Goal: Communication & Community: Answer question/provide support

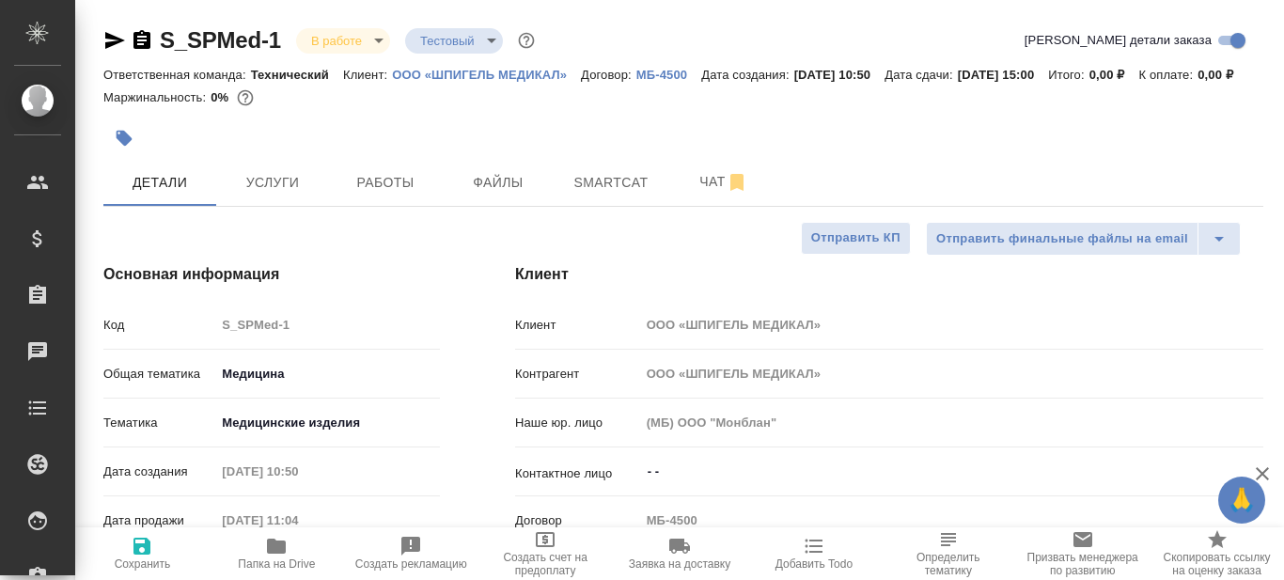
select select "RU"
click at [393, 194] on span "Работы" at bounding box center [385, 183] width 90 height 24
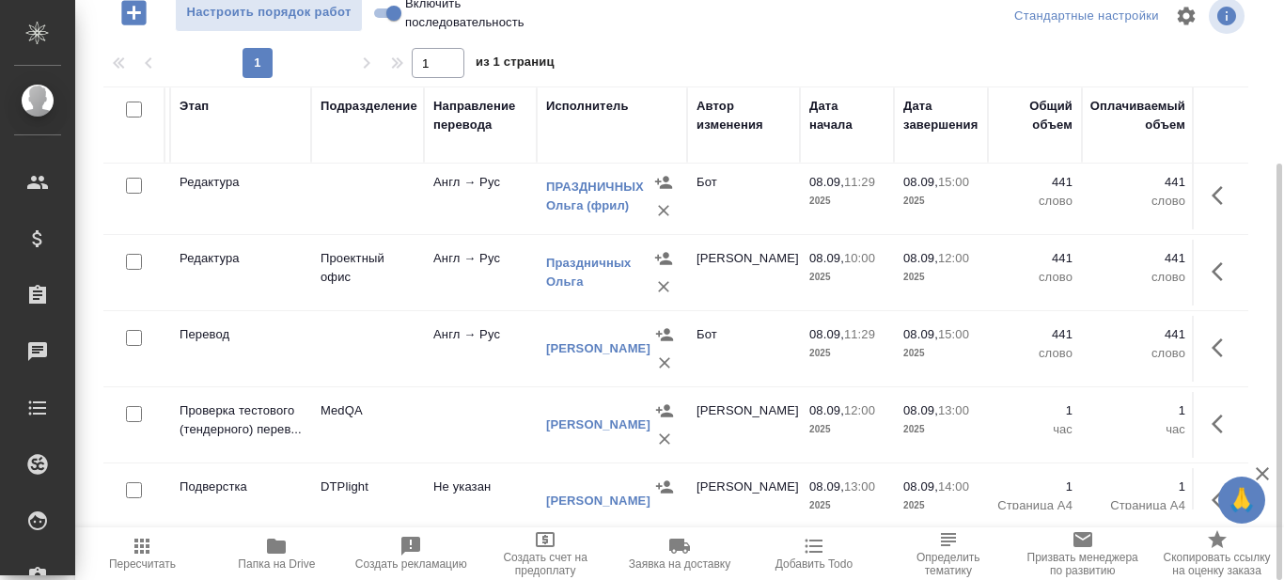
scroll to position [188, 323]
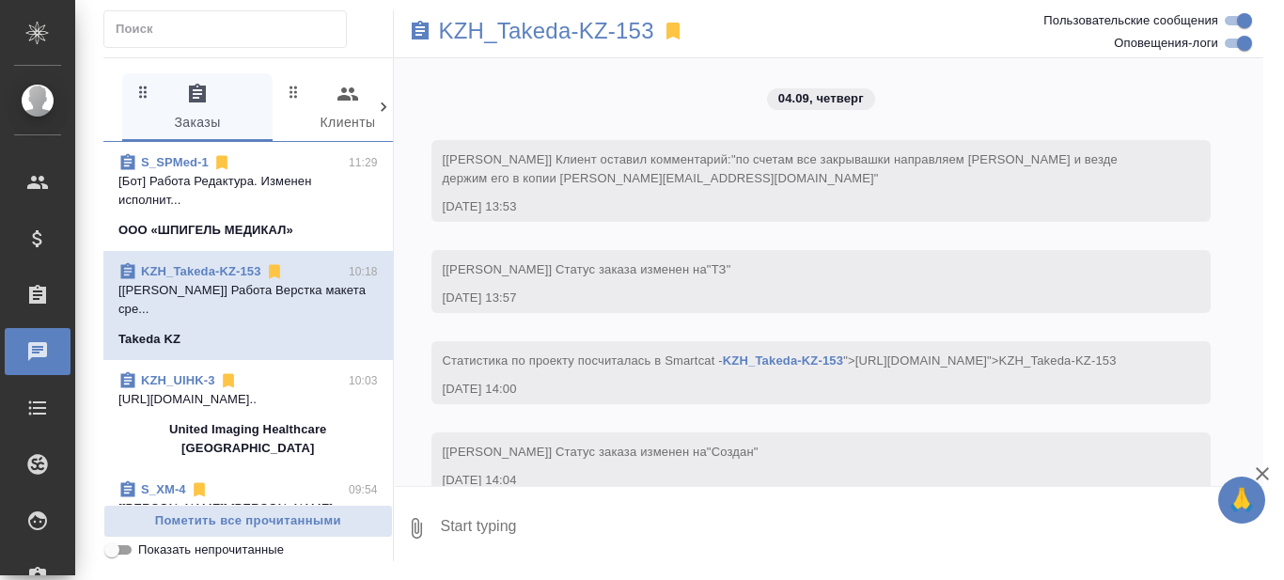
scroll to position [8632, 0]
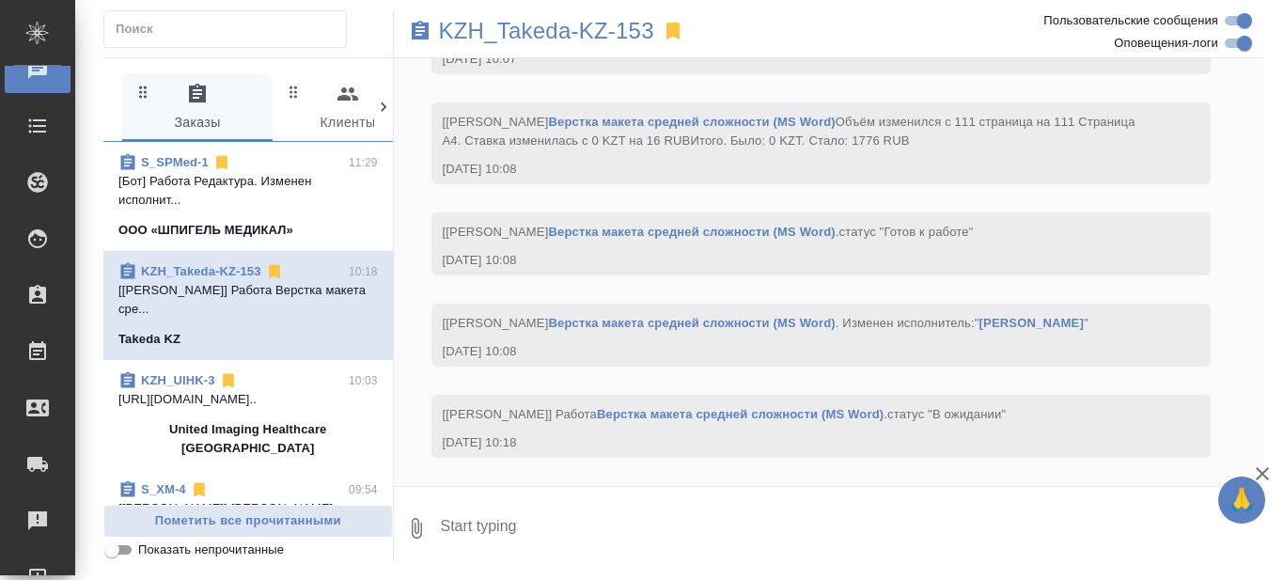
click at [275, 194] on p "[Бот] Работа Редактура. Изменен исполнит..." at bounding box center [247, 191] width 259 height 38
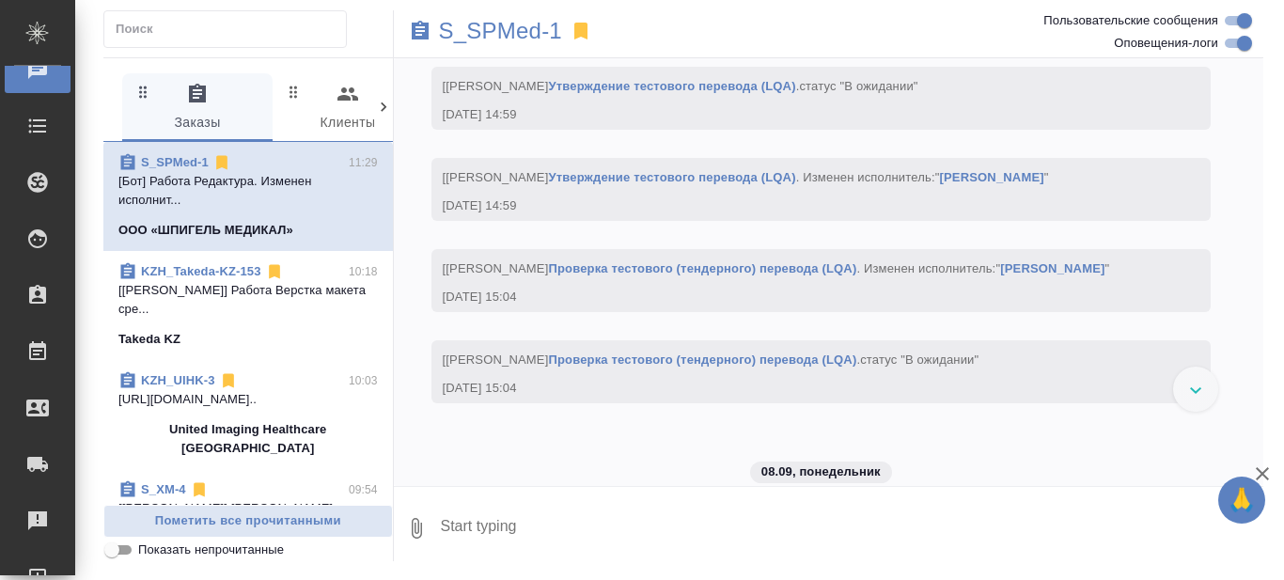
scroll to position [9765, 0]
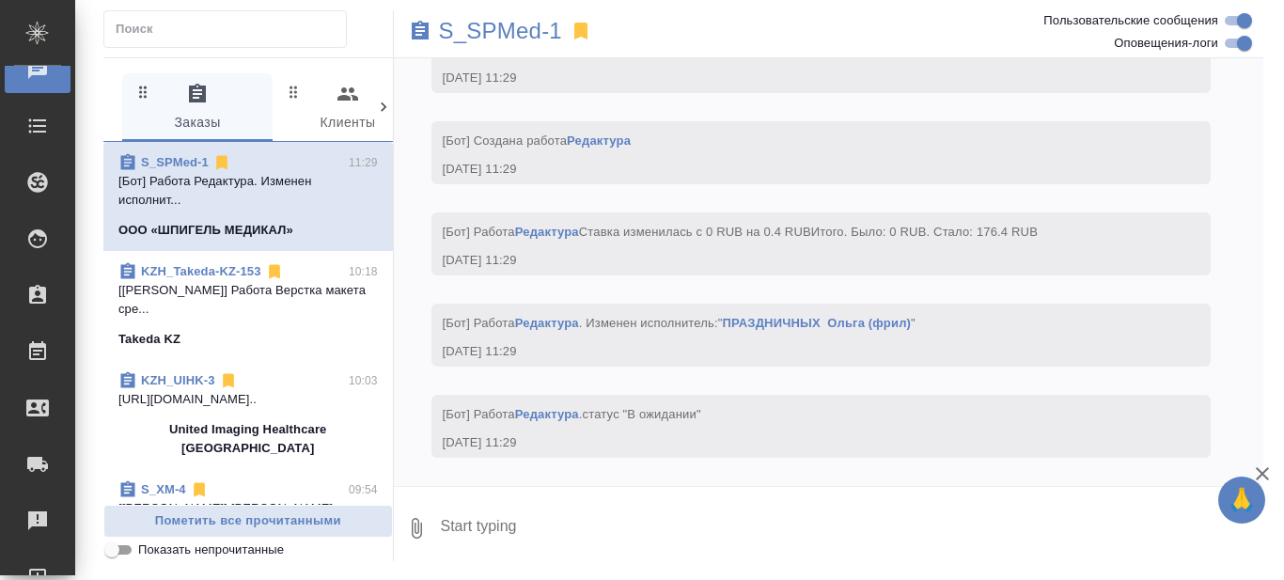
click at [537, 527] on textarea at bounding box center [851, 528] width 825 height 64
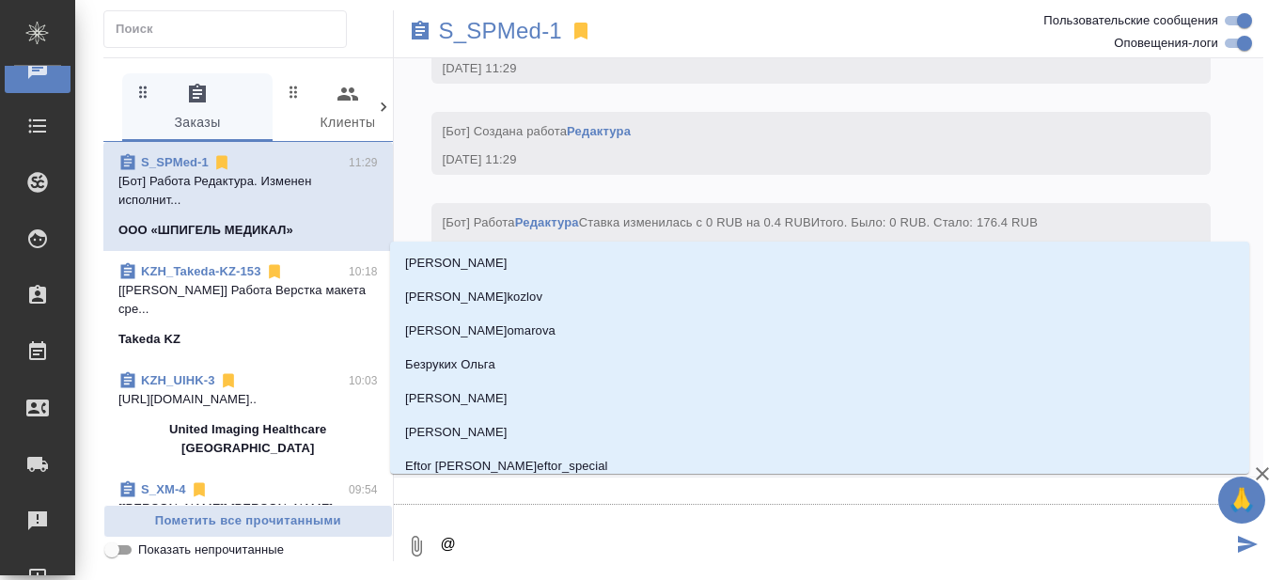
scroll to position [9878, 0]
type textarea "@Б"
type input "Б"
type textarea "@Бо"
type input "Бо"
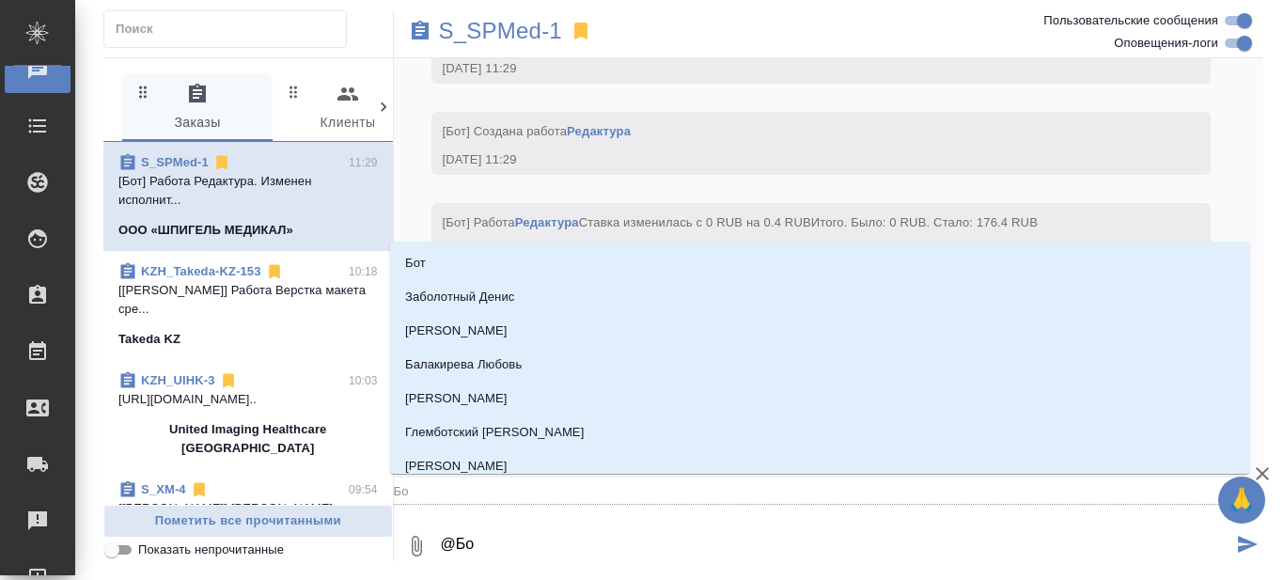
type textarea "@Бор"
type input "Бор"
type textarea "@Борз"
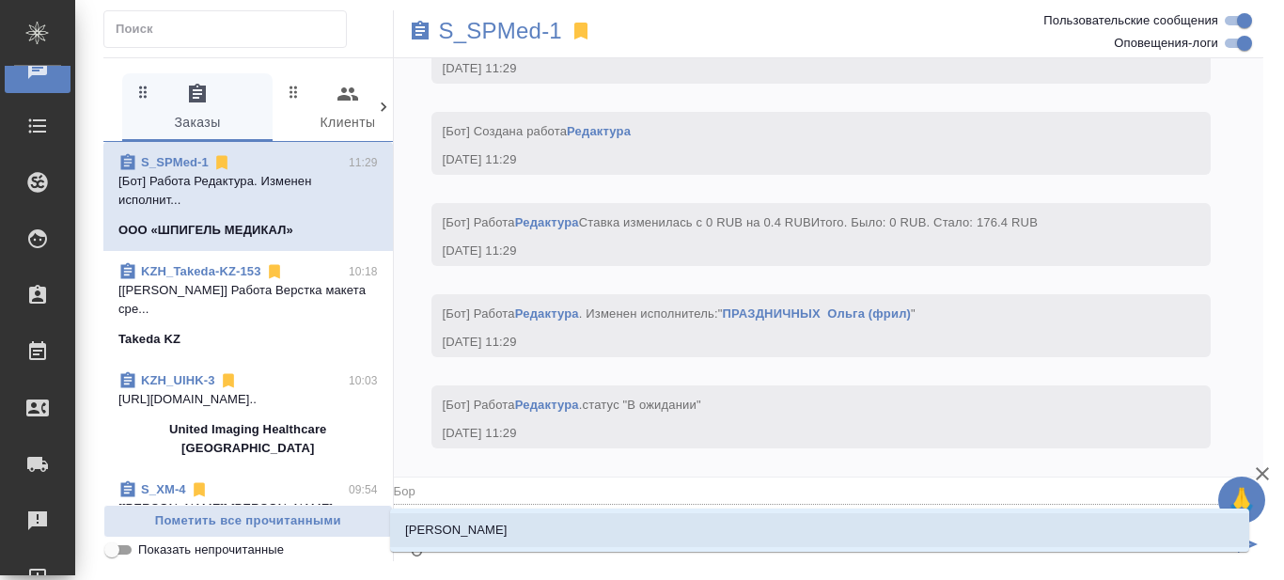
type input "Борз"
click at [529, 527] on li "[PERSON_NAME]" at bounding box center [819, 530] width 859 height 34
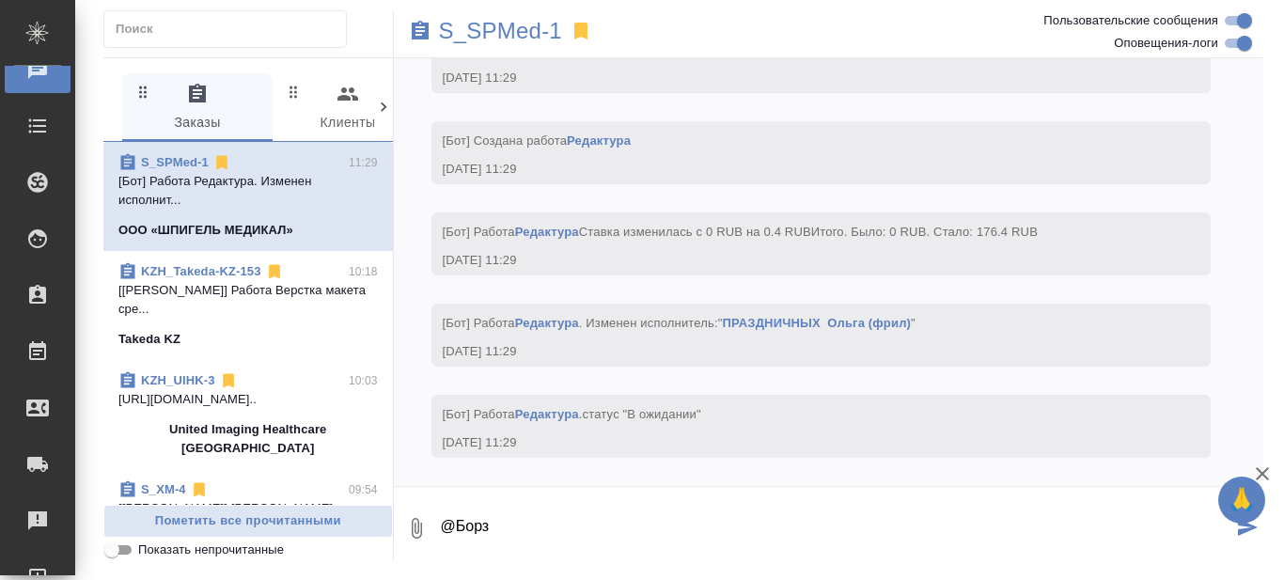
scroll to position [9765, 0]
type textarea "@[PERSON_NAME] можно проверять, сорри за задержку("
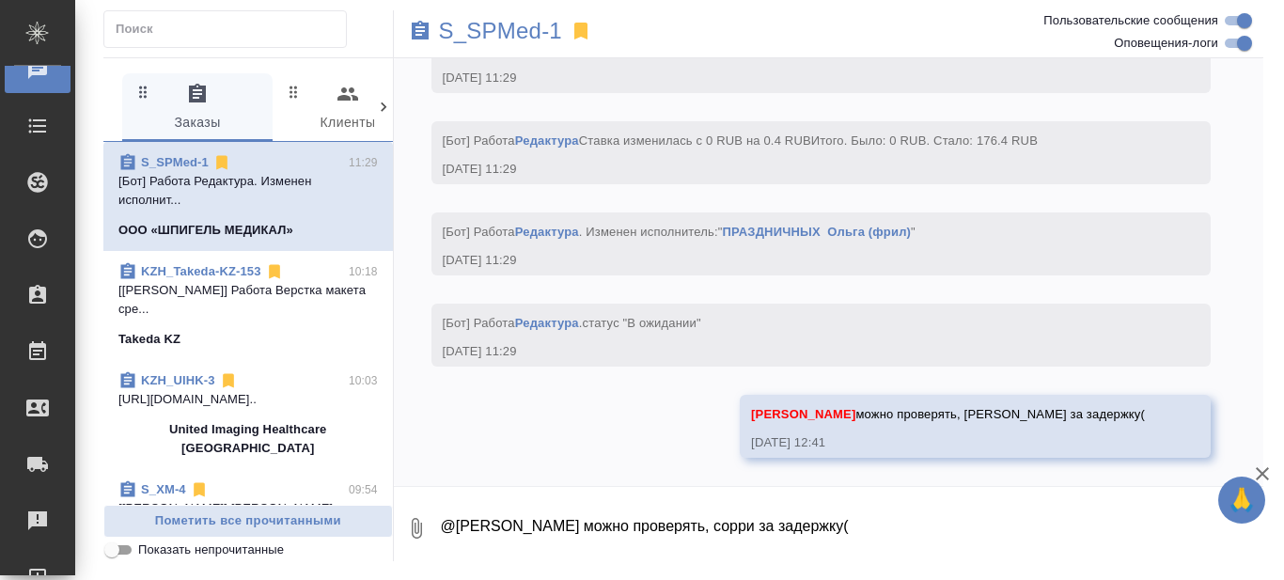
scroll to position [9856, 0]
